Goal: Transaction & Acquisition: Purchase product/service

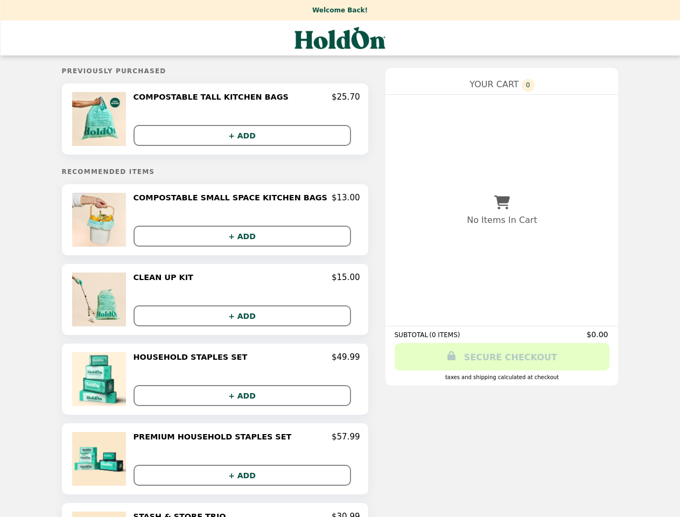
click at [121, 120] on img at bounding box center [100, 119] width 57 height 54
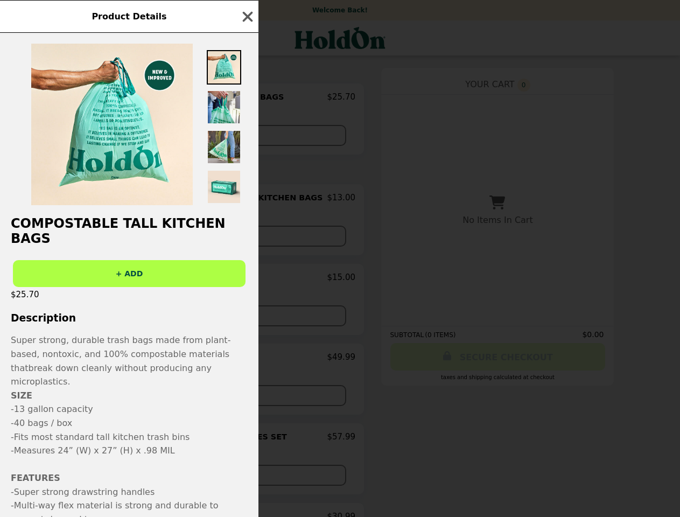
click at [247, 99] on div "Product Details COMPOSTABLE TALL KITCHEN BAGS + ADD $25.70 Description Super st…" at bounding box center [340, 258] width 680 height 517
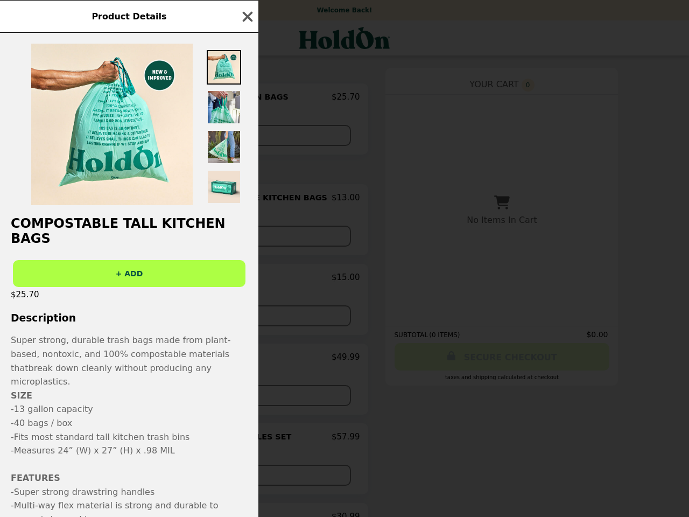
click at [247, 136] on div at bounding box center [129, 119] width 258 height 172
click at [121, 222] on h2 "COMPOSTABLE TALL KITCHEN BAGS" at bounding box center [129, 231] width 258 height 30
click at [247, 200] on div "Product Details COMPOSTABLE TALL KITCHEN BAGS + ADD $25.70 Description Super st…" at bounding box center [344, 258] width 689 height 517
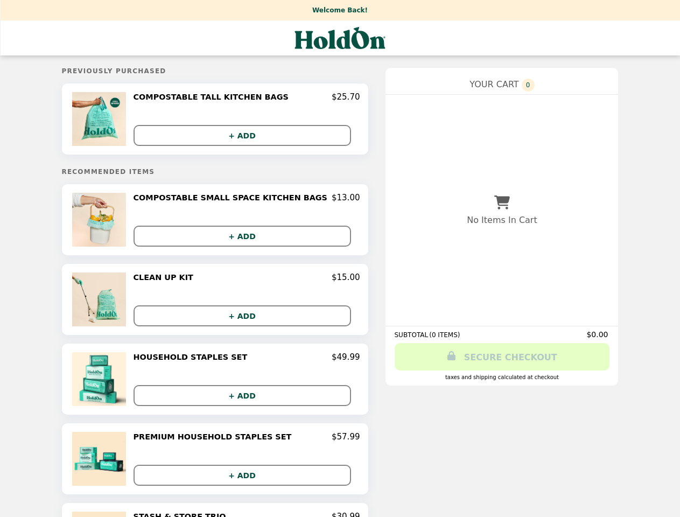
click at [121, 302] on img at bounding box center [100, 299] width 57 height 54
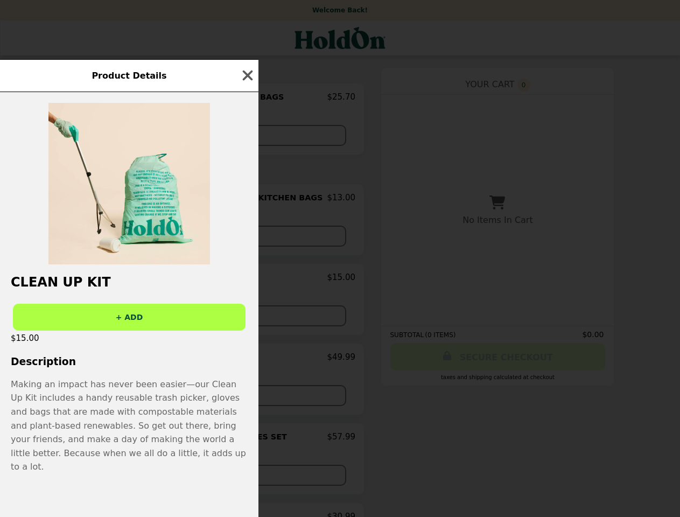
click at [247, 280] on div "Product Details CLEAN UP KIT + ADD $15.00 Description Making an impact has neve…" at bounding box center [340, 258] width 680 height 517
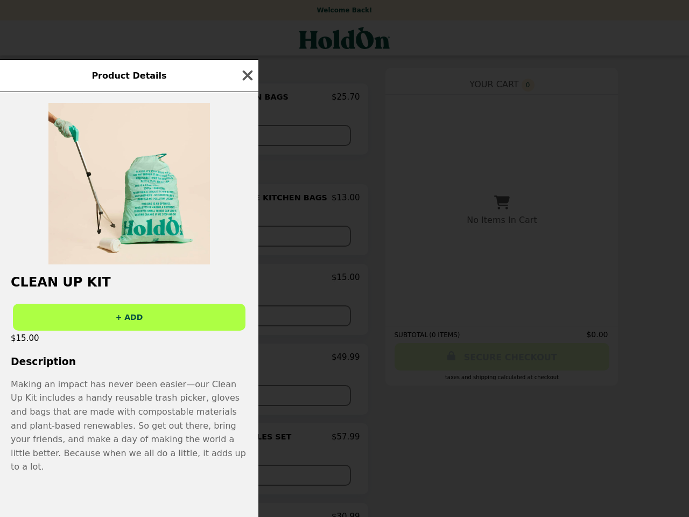
click at [247, 318] on div "Product Details CLEAN UP KIT + ADD $15.00 Description Making an impact has neve…" at bounding box center [344, 258] width 689 height 517
click at [121, 381] on div "Product Details CLEAN UP KIT + ADD $15.00 Description Making an impact has neve…" at bounding box center [344, 258] width 689 height 517
